Goal: Navigation & Orientation: Find specific page/section

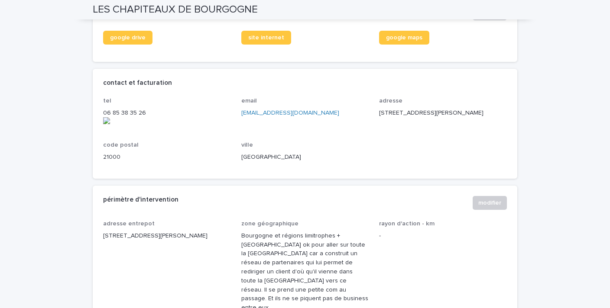
scroll to position [325, 0]
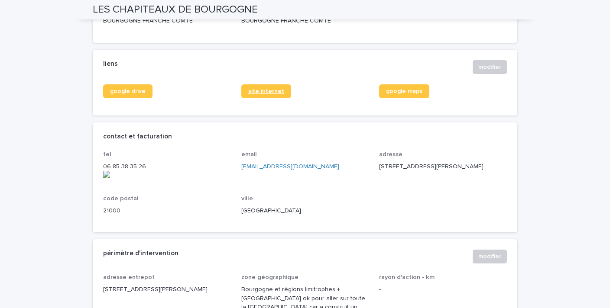
click at [268, 93] on span "site internet" at bounding box center [266, 91] width 36 height 6
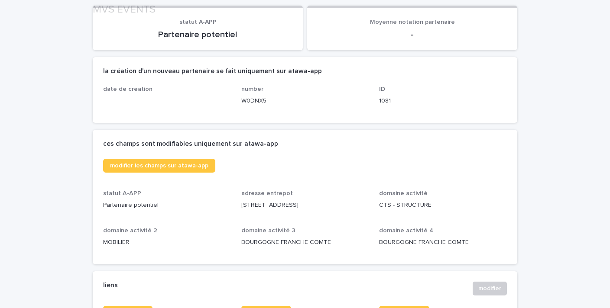
scroll to position [196, 0]
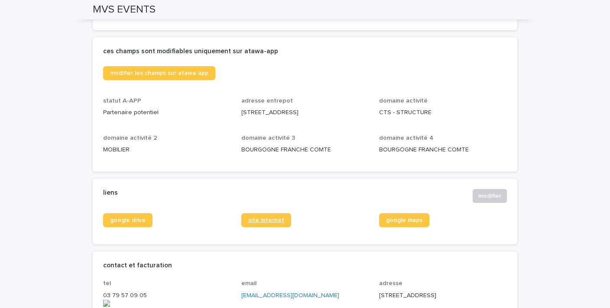
click at [269, 223] on span "site internet" at bounding box center [266, 220] width 36 height 6
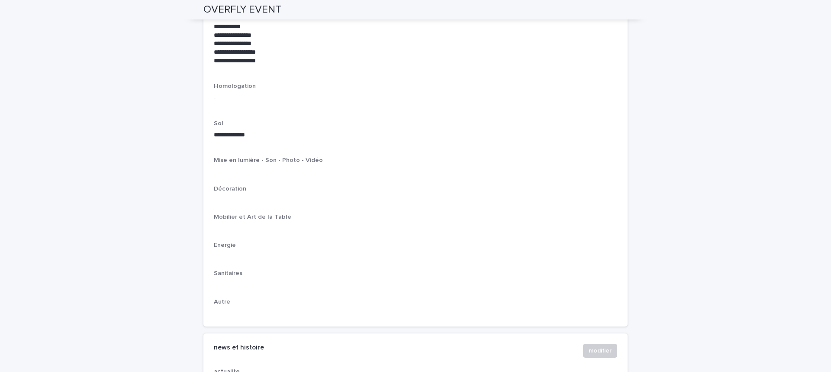
scroll to position [1011, 0]
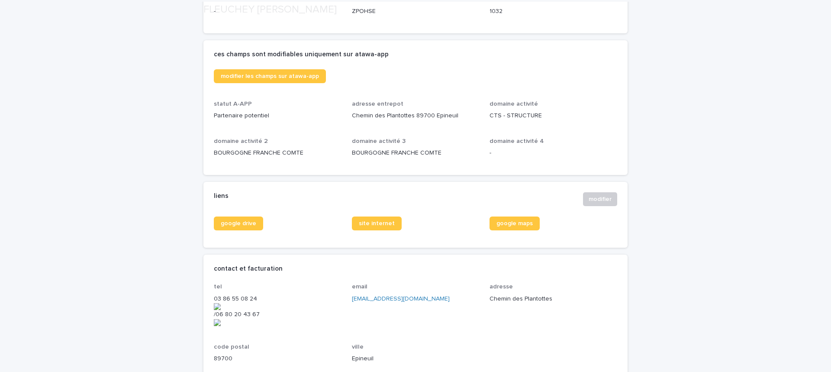
scroll to position [231, 0]
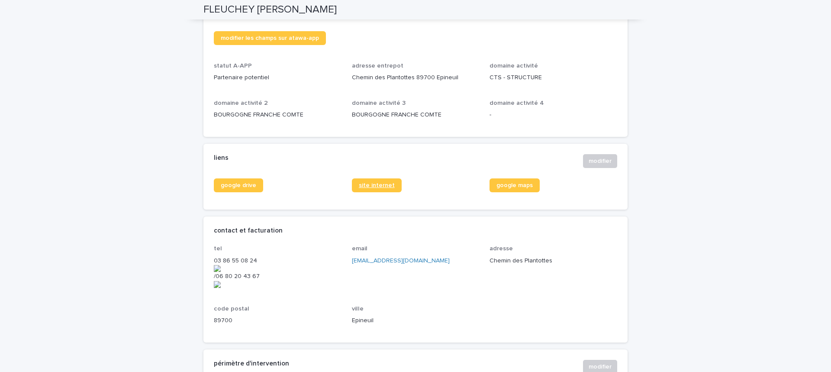
click at [369, 183] on span "site internet" at bounding box center [377, 185] width 36 height 6
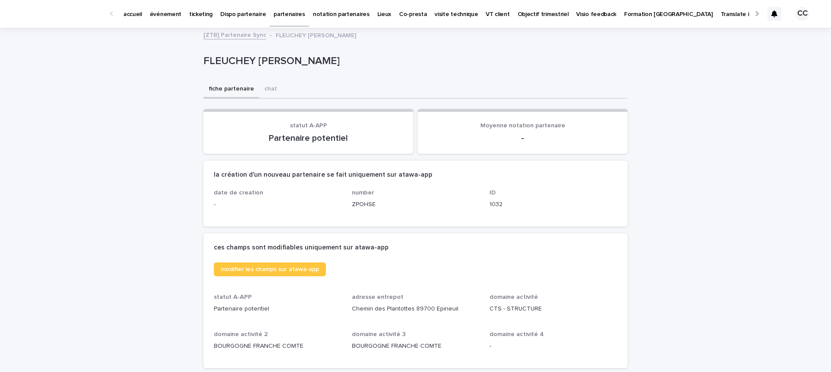
scroll to position [9, 0]
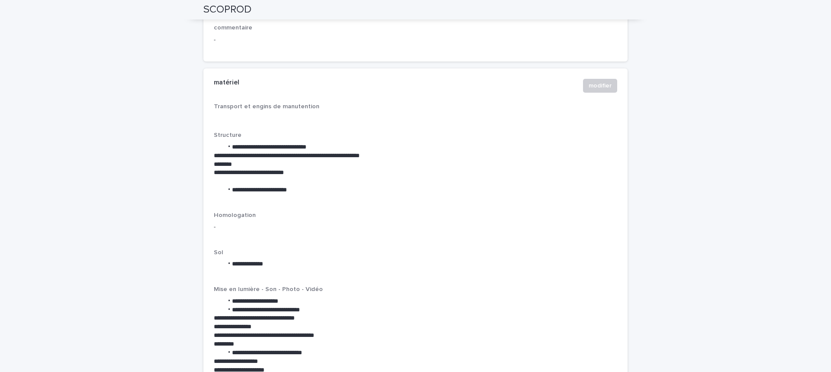
scroll to position [1057, 0]
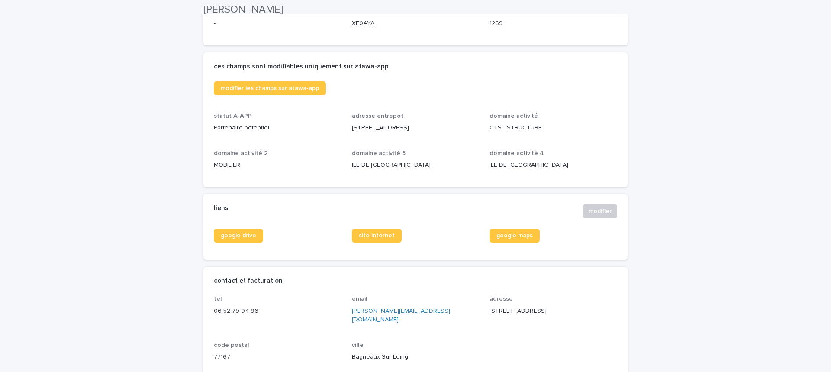
scroll to position [182, 0]
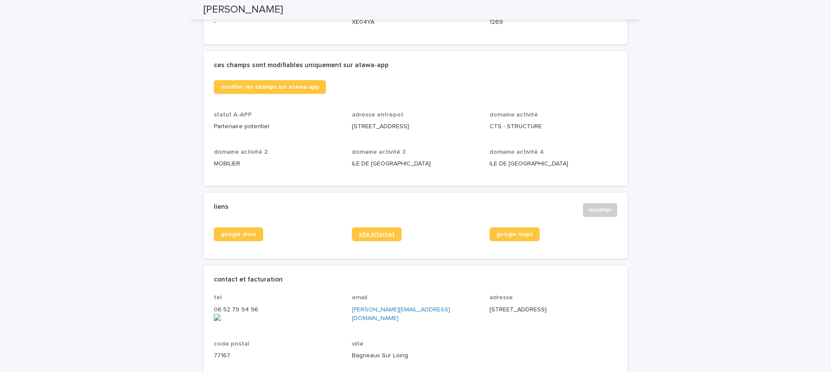
click at [388, 233] on span "site internet" at bounding box center [377, 234] width 36 height 6
